Goal: Task Accomplishment & Management: Manage account settings

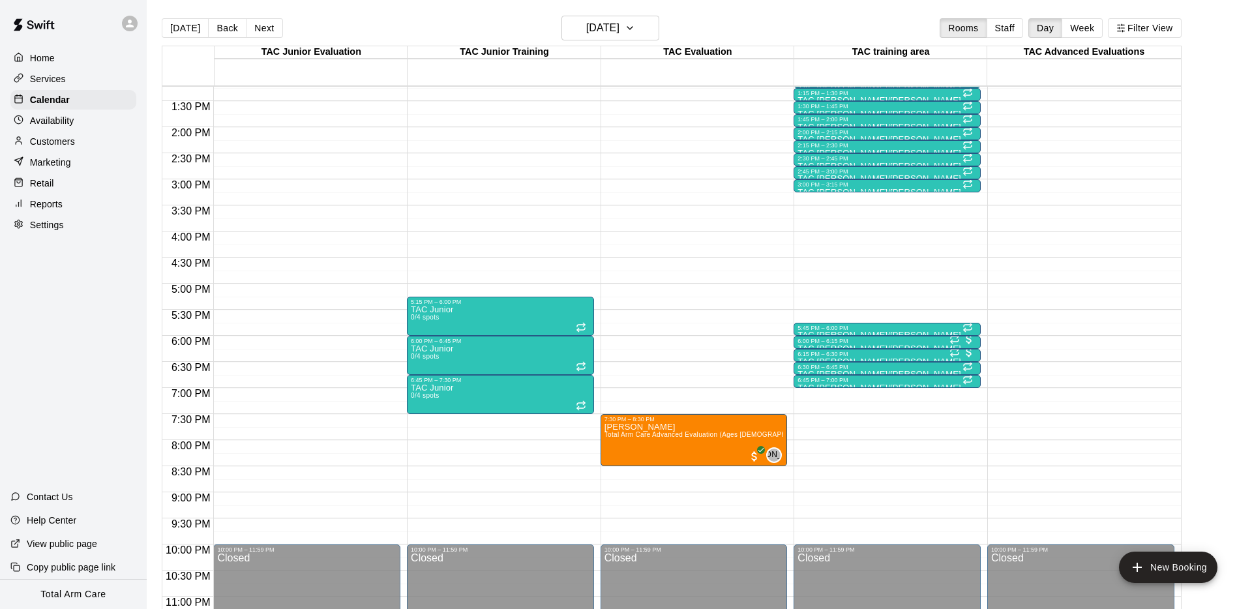
scroll to position [708, 0]
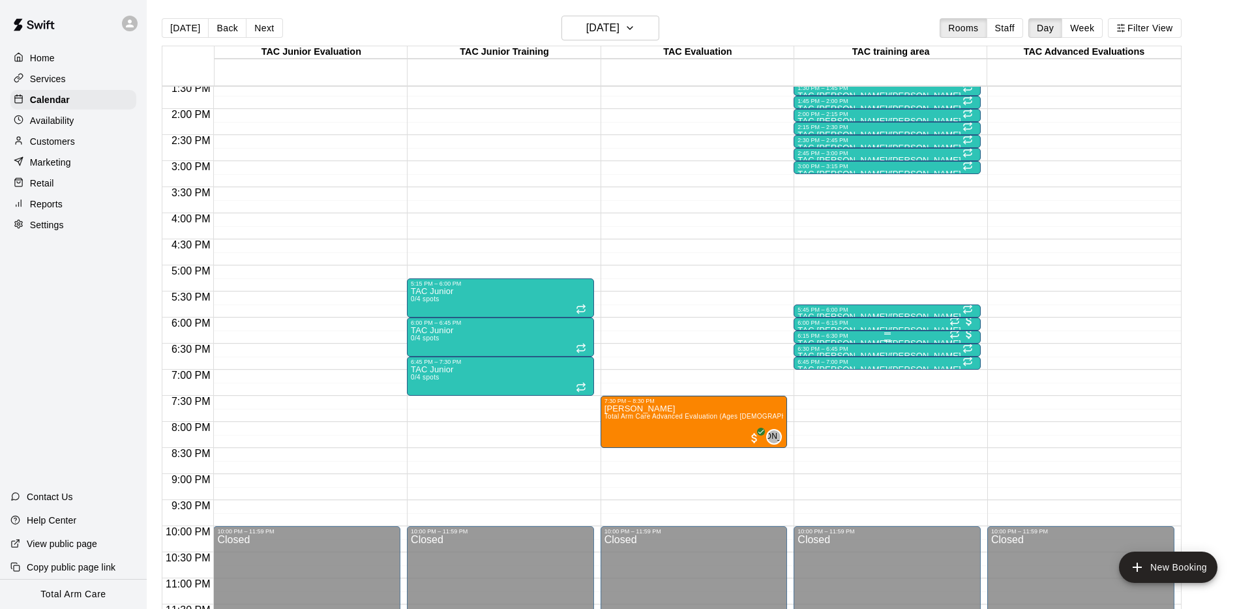
click at [847, 336] on div "6:15 PM – 6:30 PM" at bounding box center [887, 336] width 179 height 7
drag, startPoint x: 322, startPoint y: 3, endPoint x: 145, endPoint y: 37, distance: 179.9
click at [322, 3] on div at bounding box center [626, 304] width 1252 height 609
click at [176, 33] on button "[DATE]" at bounding box center [185, 28] width 47 height 20
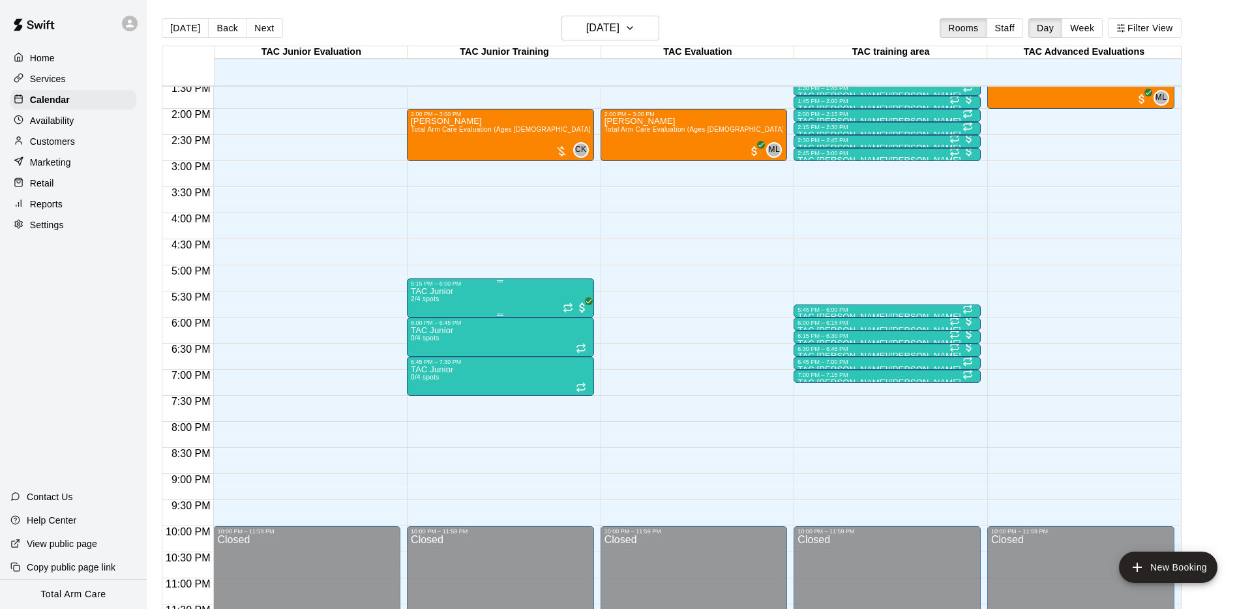
click at [498, 294] on div "TAC Junior 2/4 spots" at bounding box center [500, 591] width 179 height 609
click at [415, 333] on button "edit" at bounding box center [424, 331] width 26 height 25
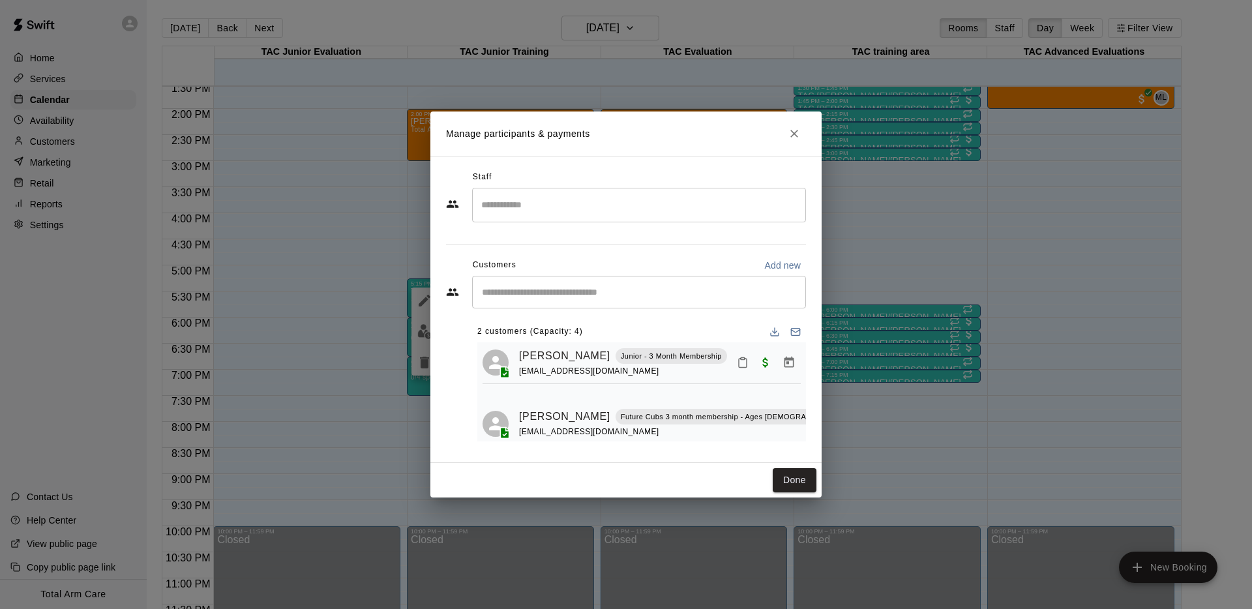
scroll to position [7, 0]
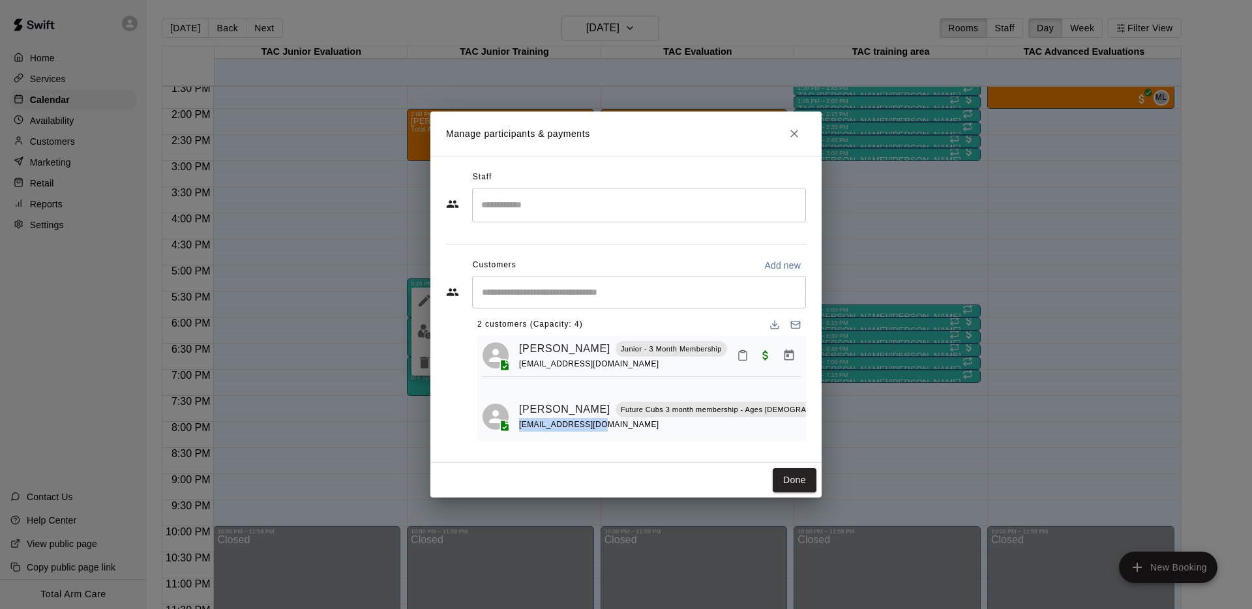
drag, startPoint x: 587, startPoint y: 426, endPoint x: 520, endPoint y: 425, distance: 67.2
click at [520, 425] on div "[EMAIL_ADDRESS][DOMAIN_NAME]" at bounding box center [689, 425] width 341 height 14
copy span "[EMAIL_ADDRESS][DOMAIN_NAME]"
click at [792, 132] on icon "Close" at bounding box center [794, 134] width 8 height 8
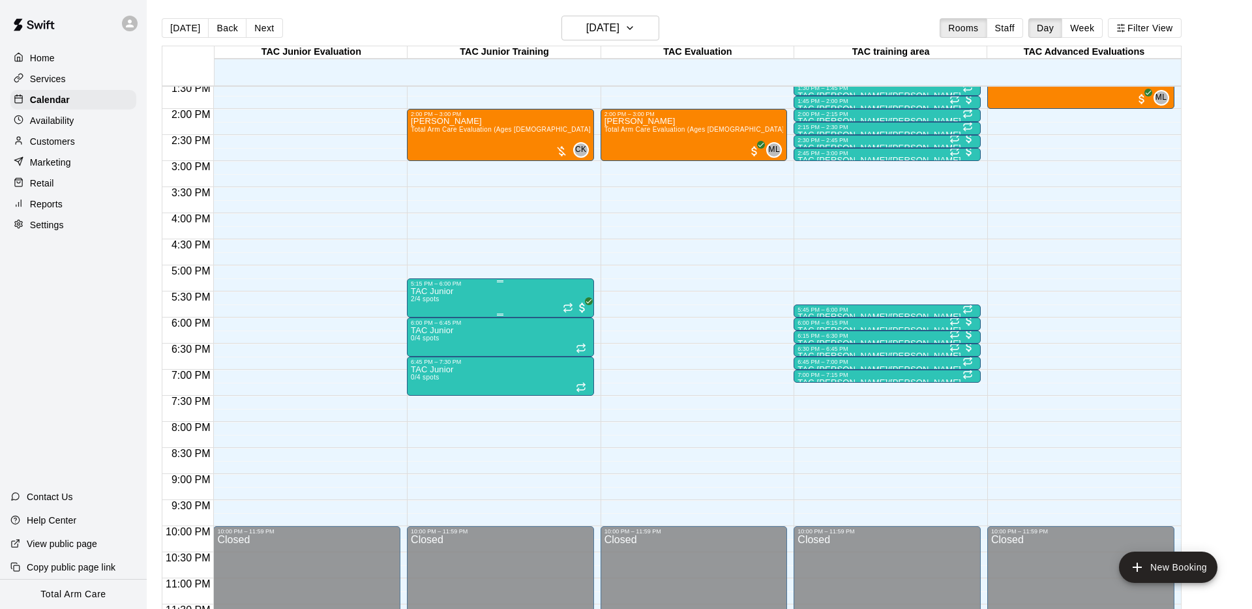
click at [445, 291] on p "TAC Junior" at bounding box center [432, 291] width 42 height 0
click at [422, 340] on img "edit" at bounding box center [424, 336] width 15 height 15
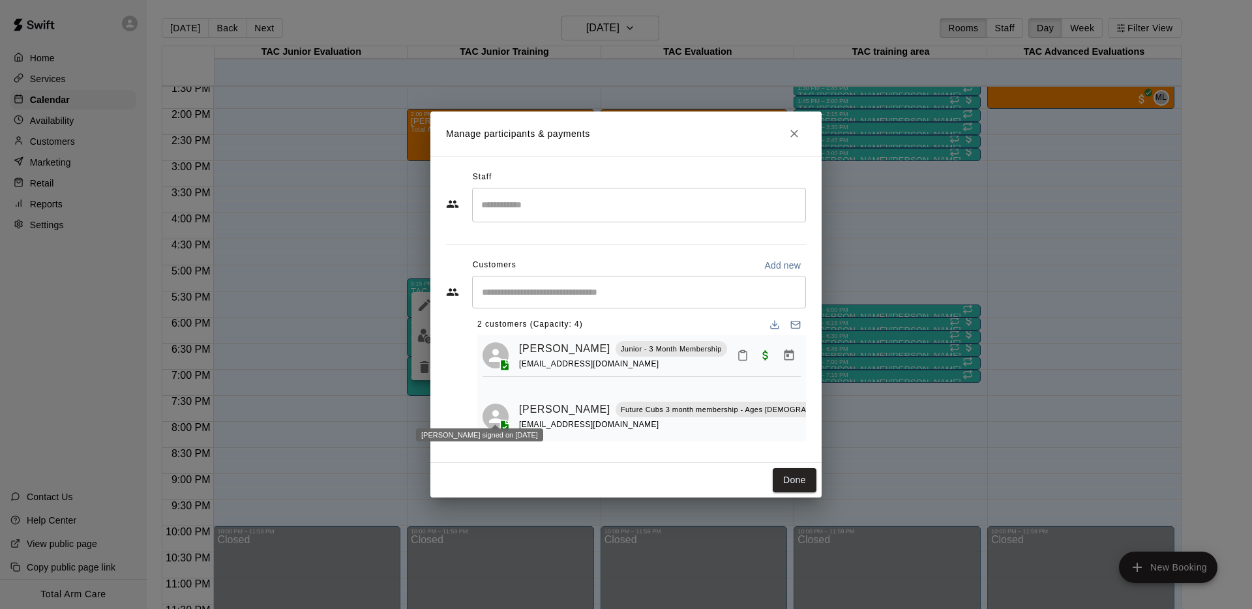
click at [488, 407] on icon at bounding box center [496, 417] width 20 height 20
drag, startPoint x: 492, startPoint y: 405, endPoint x: 483, endPoint y: 404, distance: 9.2
click at [492, 407] on icon at bounding box center [496, 417] width 20 height 20
click at [867, 434] on icon "Manage bookings & payment" at bounding box center [872, 439] width 10 height 11
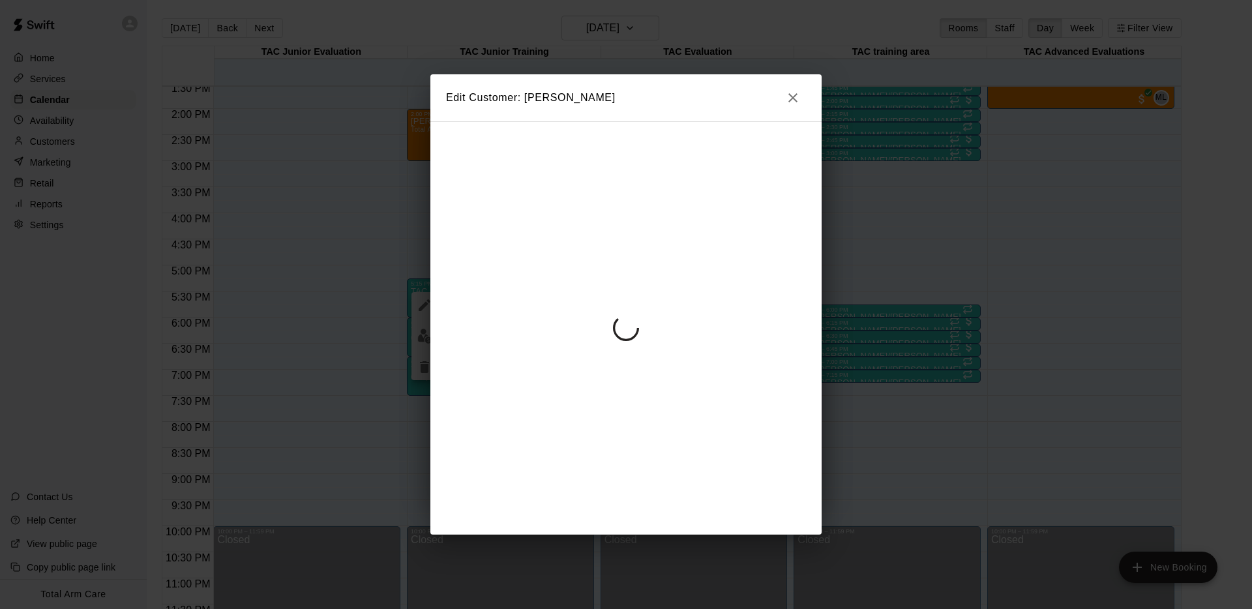
scroll to position [3, 0]
click at [790, 93] on icon "button" at bounding box center [793, 98] width 16 height 16
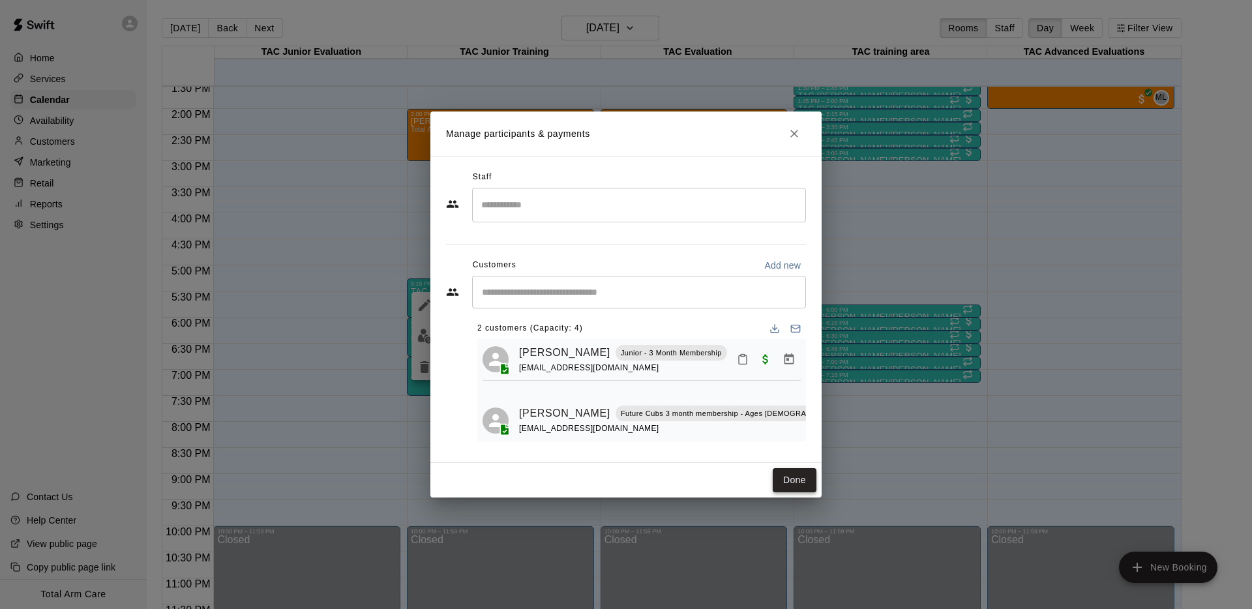
click at [785, 486] on button "Done" at bounding box center [795, 480] width 44 height 24
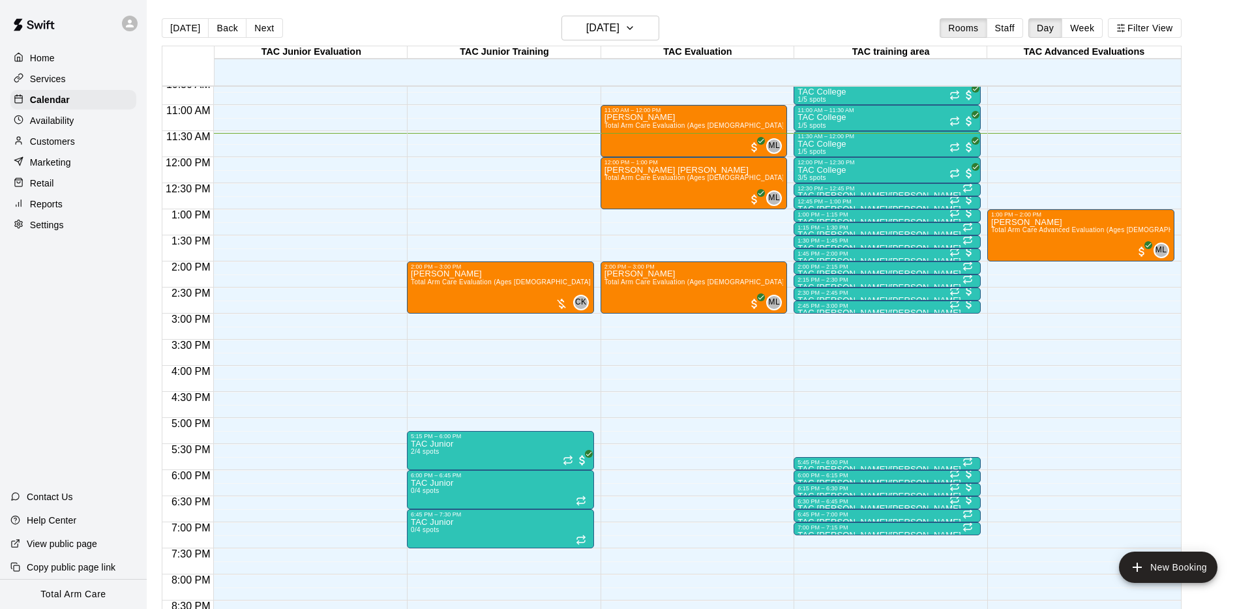
scroll to position [556, 0]
click at [425, 482] on img "edit" at bounding box center [424, 484] width 15 height 15
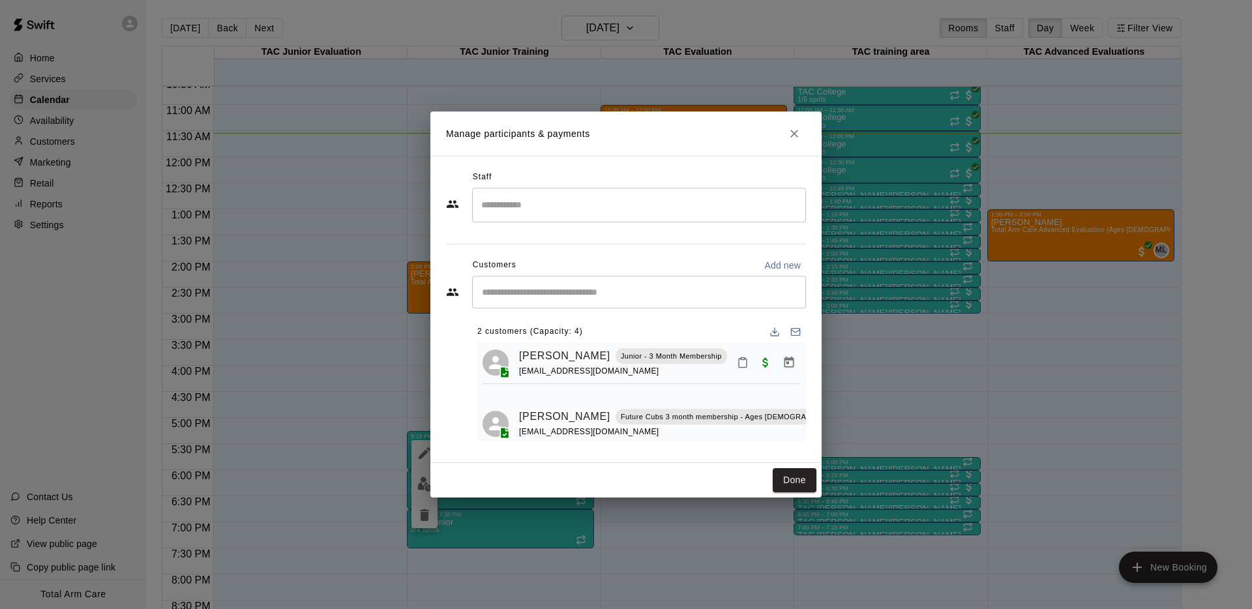
scroll to position [7, 0]
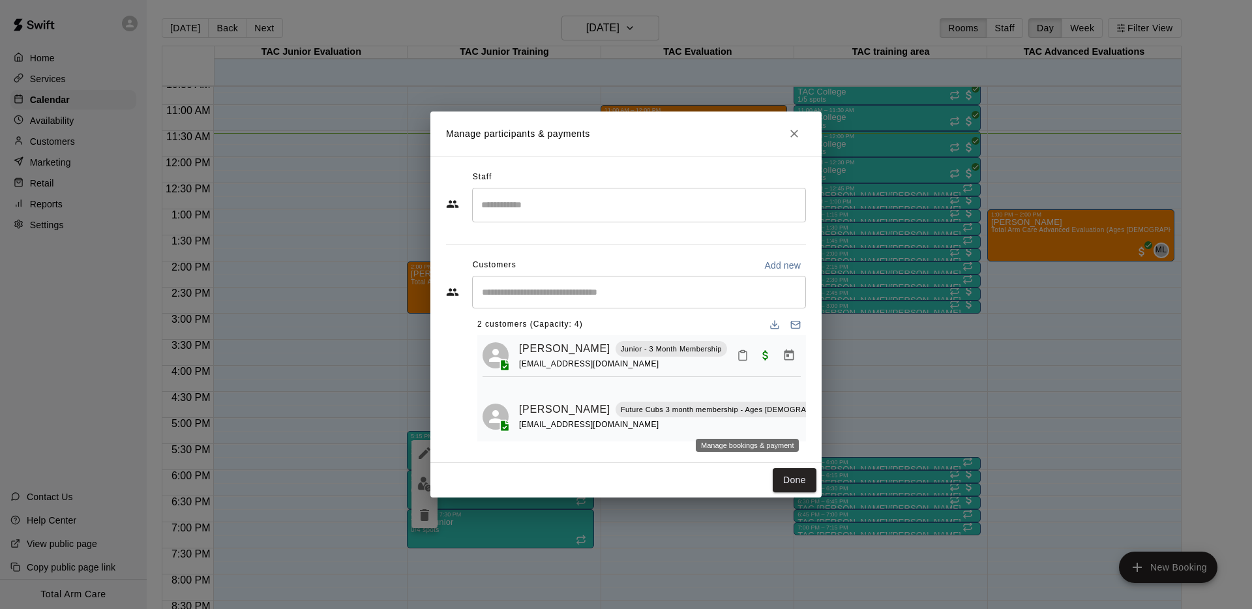
click at [865, 433] on icon "Manage bookings & payment" at bounding box center [871, 439] width 13 height 13
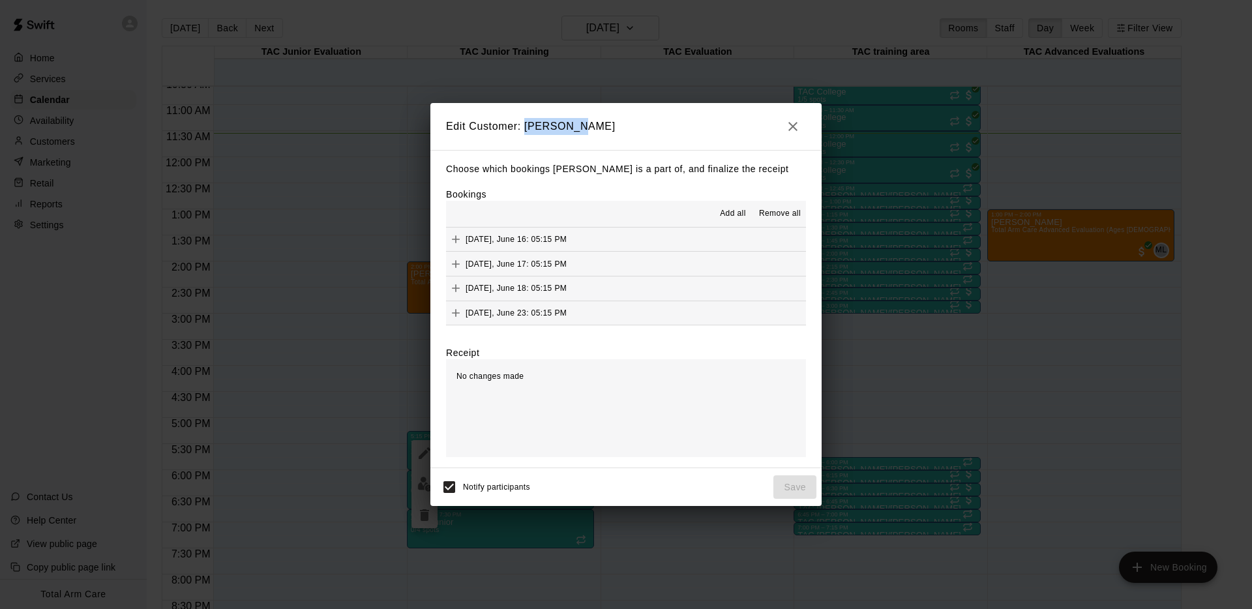
drag, startPoint x: 575, startPoint y: 121, endPoint x: 522, endPoint y: 119, distance: 52.8
click at [522, 119] on h2 "Edit Customer: [PERSON_NAME]" at bounding box center [625, 126] width 391 height 47
copy h2 "[PERSON_NAME]"
drag, startPoint x: 796, startPoint y: 128, endPoint x: 788, endPoint y: 122, distance: 9.7
click at [788, 122] on icon "button" at bounding box center [793, 127] width 16 height 16
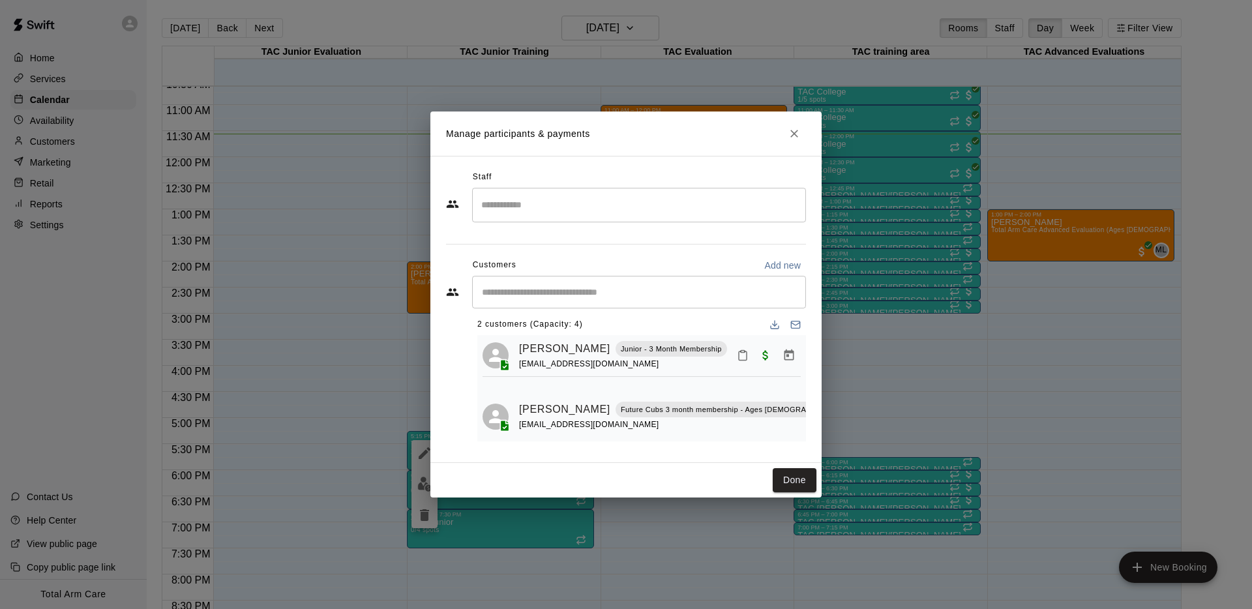
drag, startPoint x: 22, startPoint y: 134, endPoint x: 61, endPoint y: 141, distance: 39.7
click at [33, 136] on div "Manage participants & payments Staff ​ Customers Add new ​ 2 customers (Capacit…" at bounding box center [626, 304] width 1252 height 609
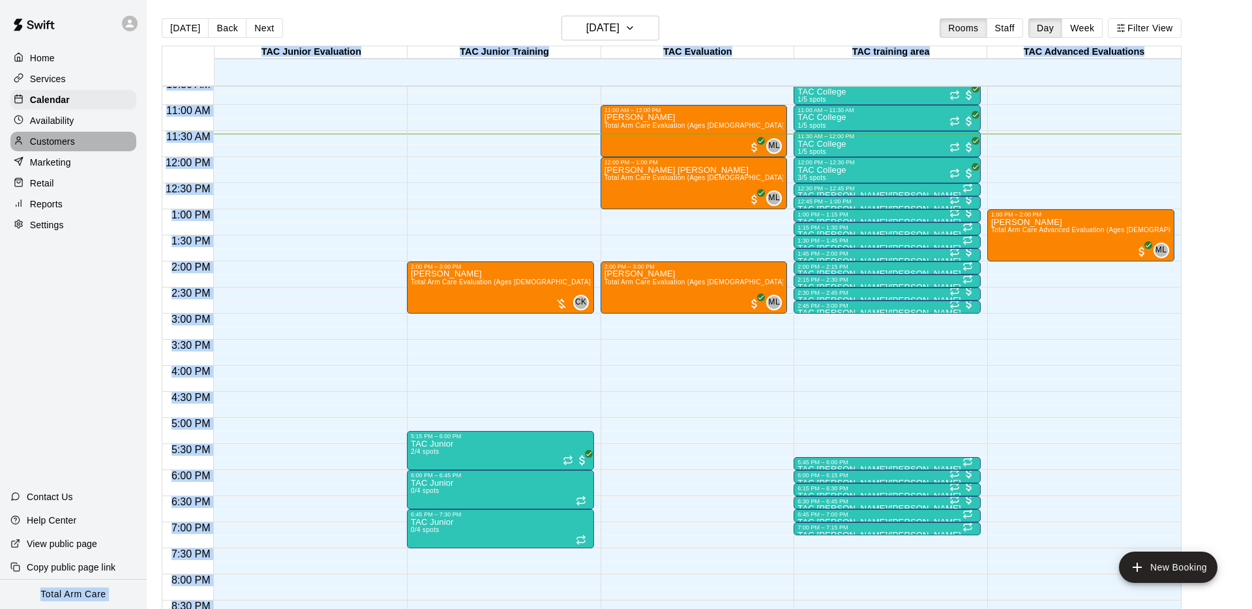
click at [11, 137] on div "Customers" at bounding box center [73, 142] width 126 height 20
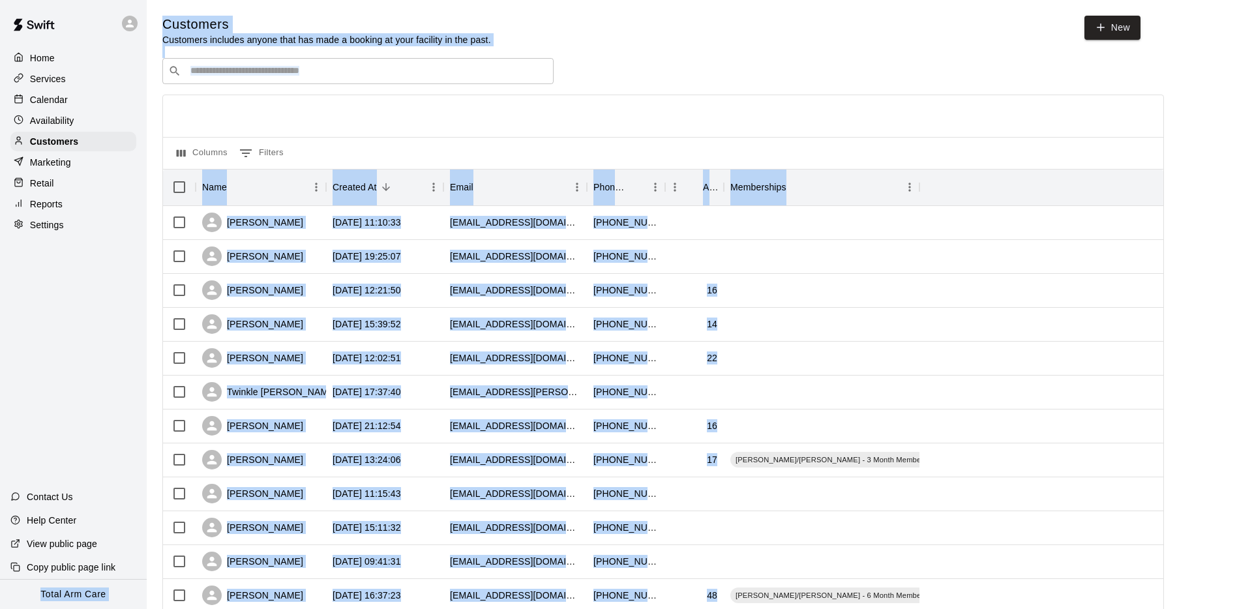
click at [290, 78] on div "​ ​" at bounding box center [357, 71] width 391 height 26
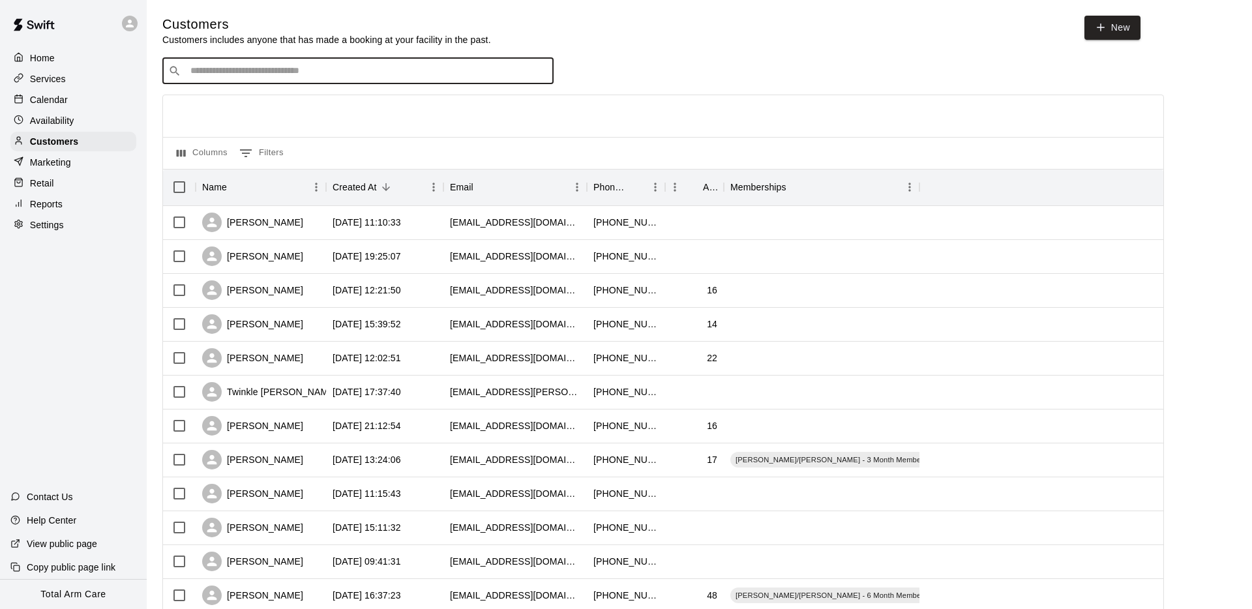
paste input "*********"
type input "*********"
click at [280, 111] on div "[PERSON_NAME] Future Cubs 3 month membership - Ages [DEMOGRAPHIC_DATA]+ [EMAIL_…" at bounding box center [363, 105] width 329 height 28
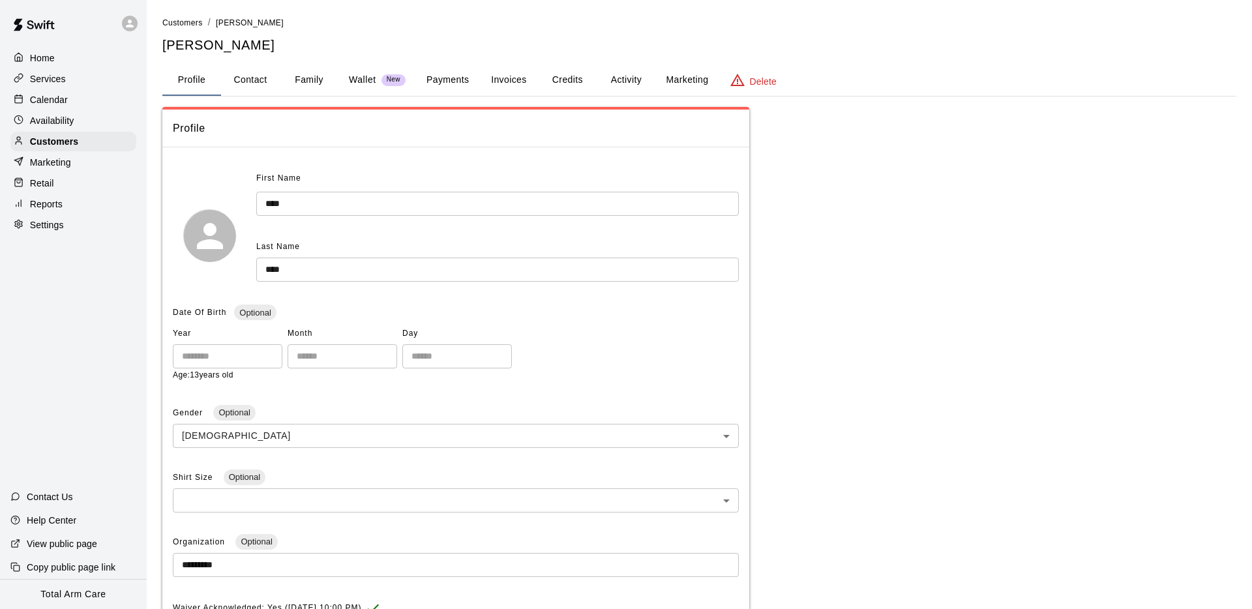
click at [262, 78] on button "Contact" at bounding box center [250, 80] width 59 height 31
select select "**"
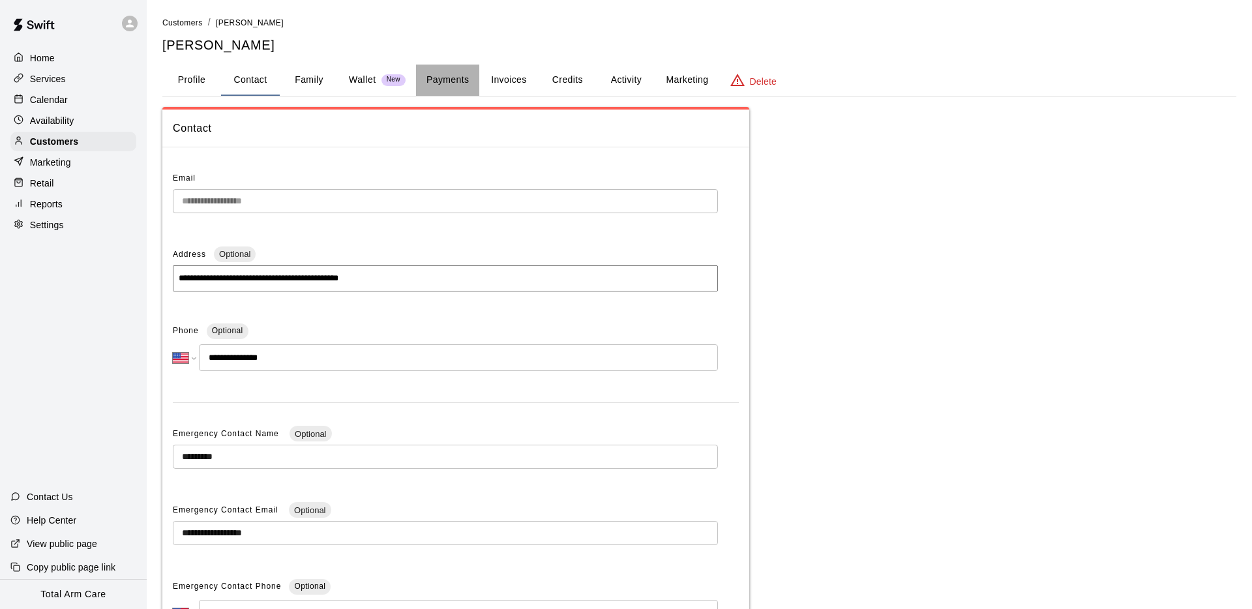
click at [460, 81] on button "Payments" at bounding box center [447, 80] width 63 height 31
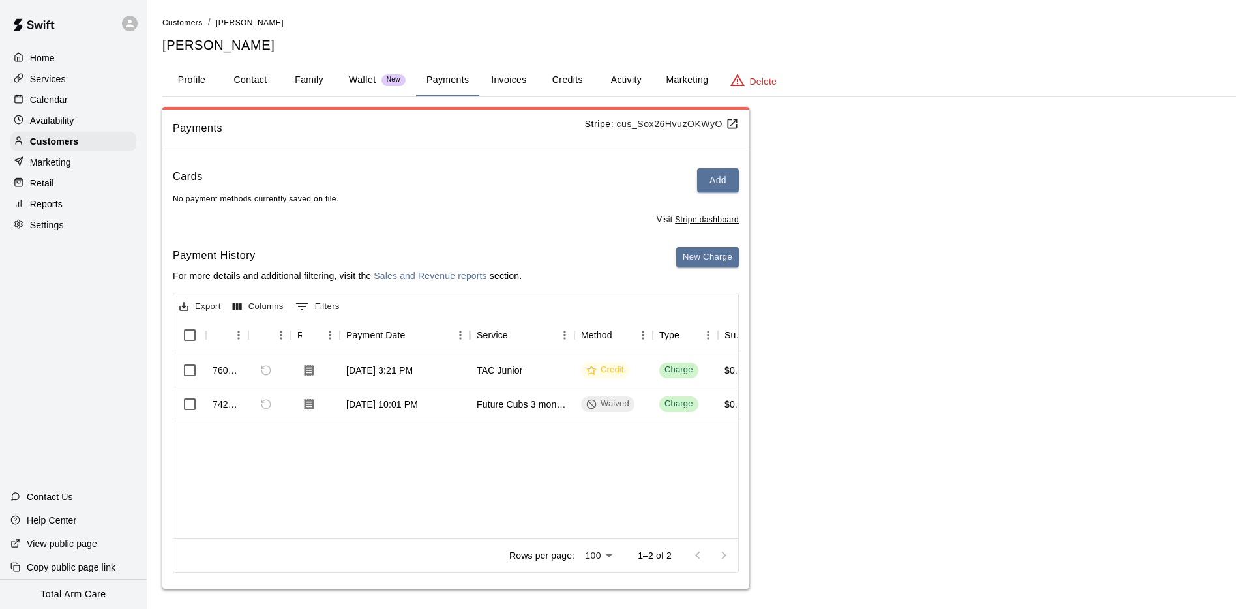
click at [245, 80] on button "Contact" at bounding box center [250, 80] width 59 height 31
select select "**"
